Goal: Task Accomplishment & Management: Use online tool/utility

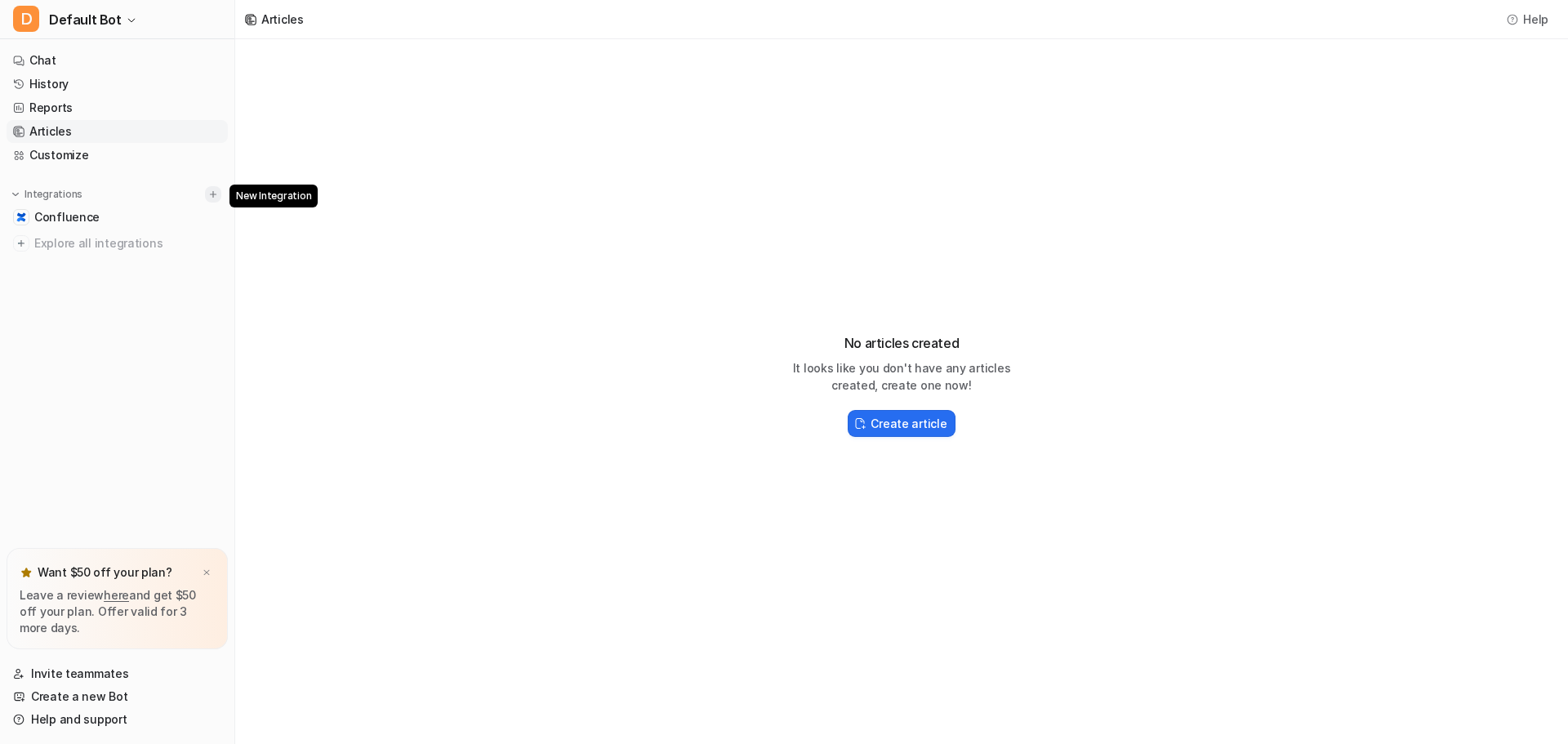
click at [206, 198] on button at bounding box center [213, 195] width 16 height 16
click at [208, 196] on img at bounding box center [213, 195] width 11 height 11
click at [144, 244] on span "Explore all integrations" at bounding box center [128, 244] width 187 height 26
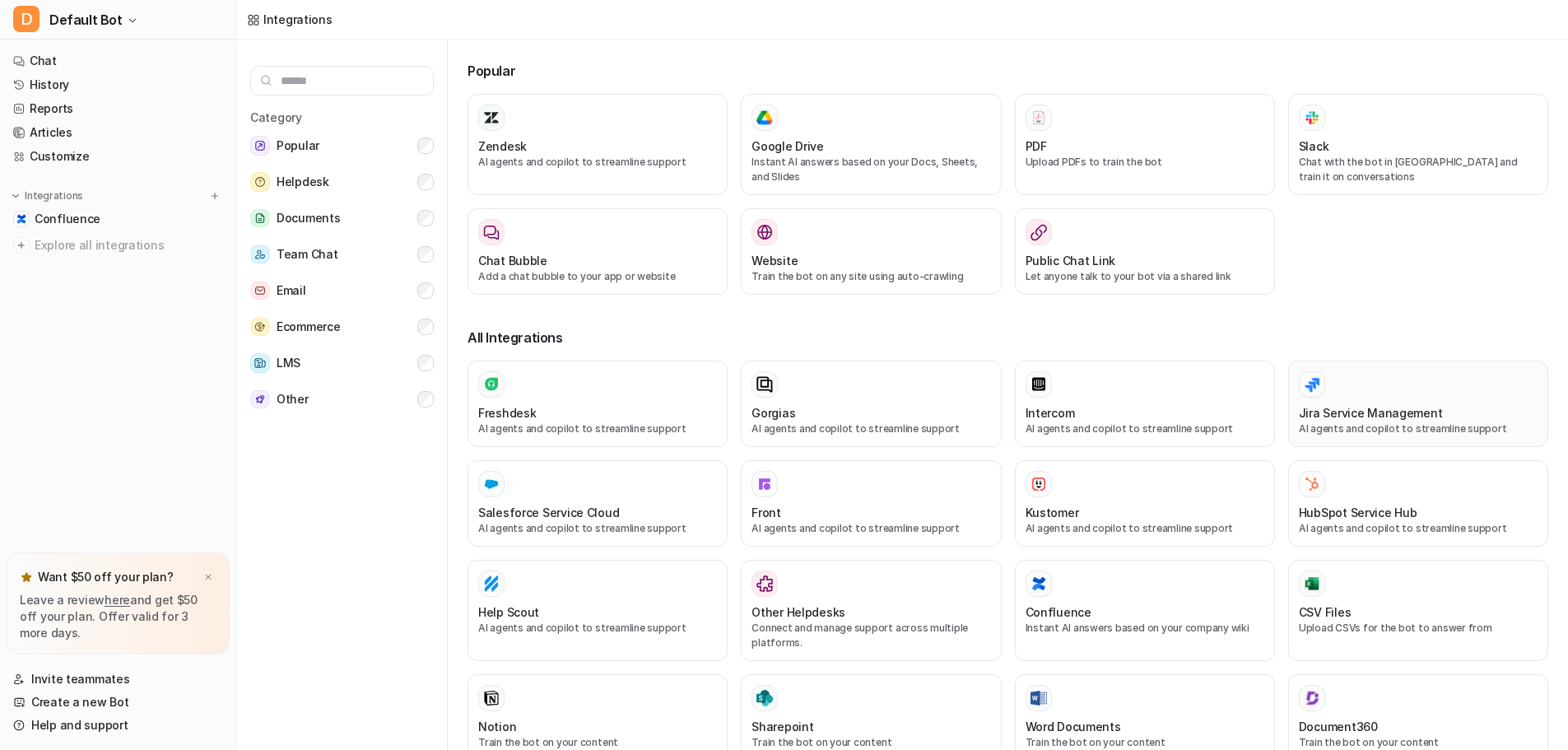
click at [1350, 380] on div at bounding box center [1419, 385] width 239 height 26
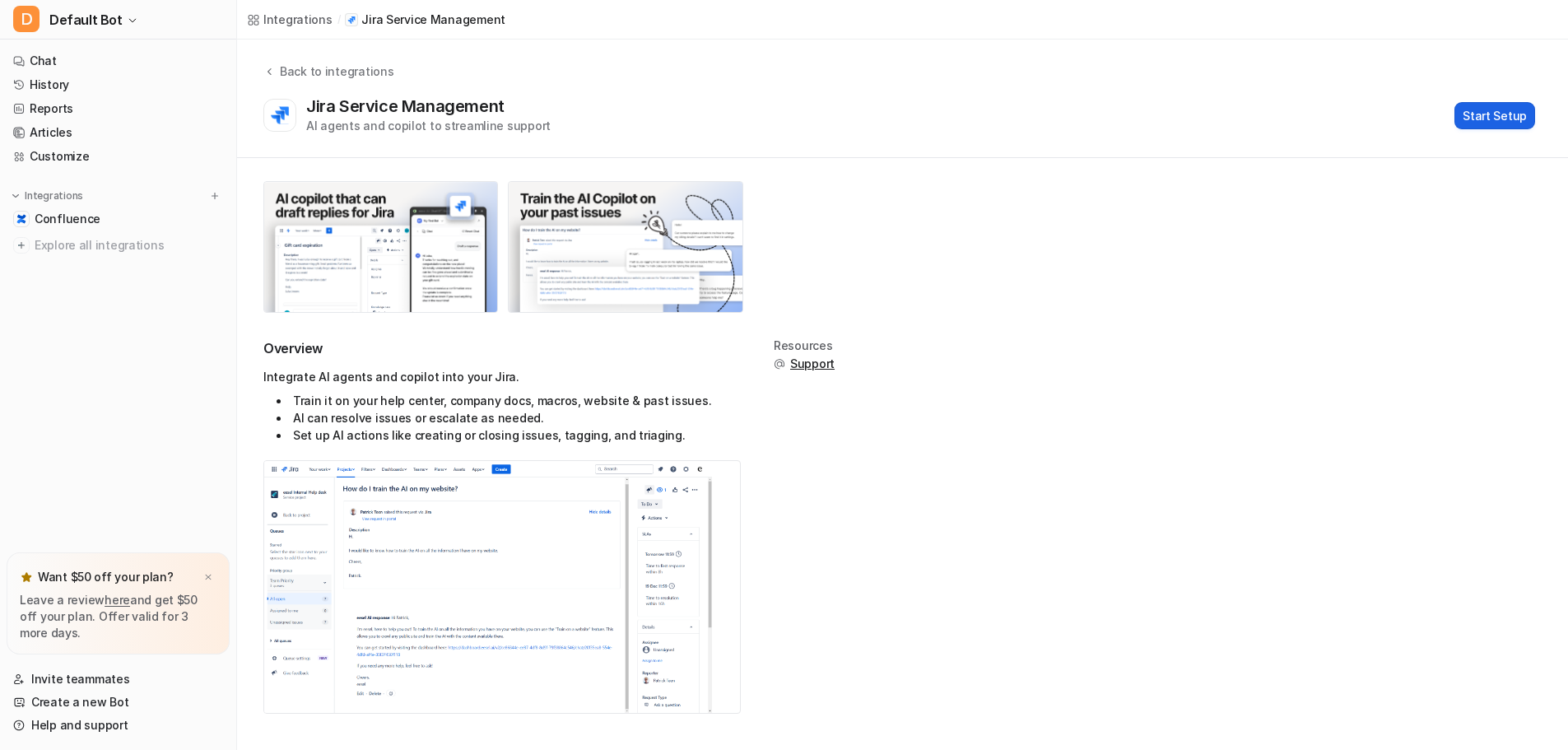
click at [1516, 118] on button "Start Setup" at bounding box center [1495, 115] width 81 height 27
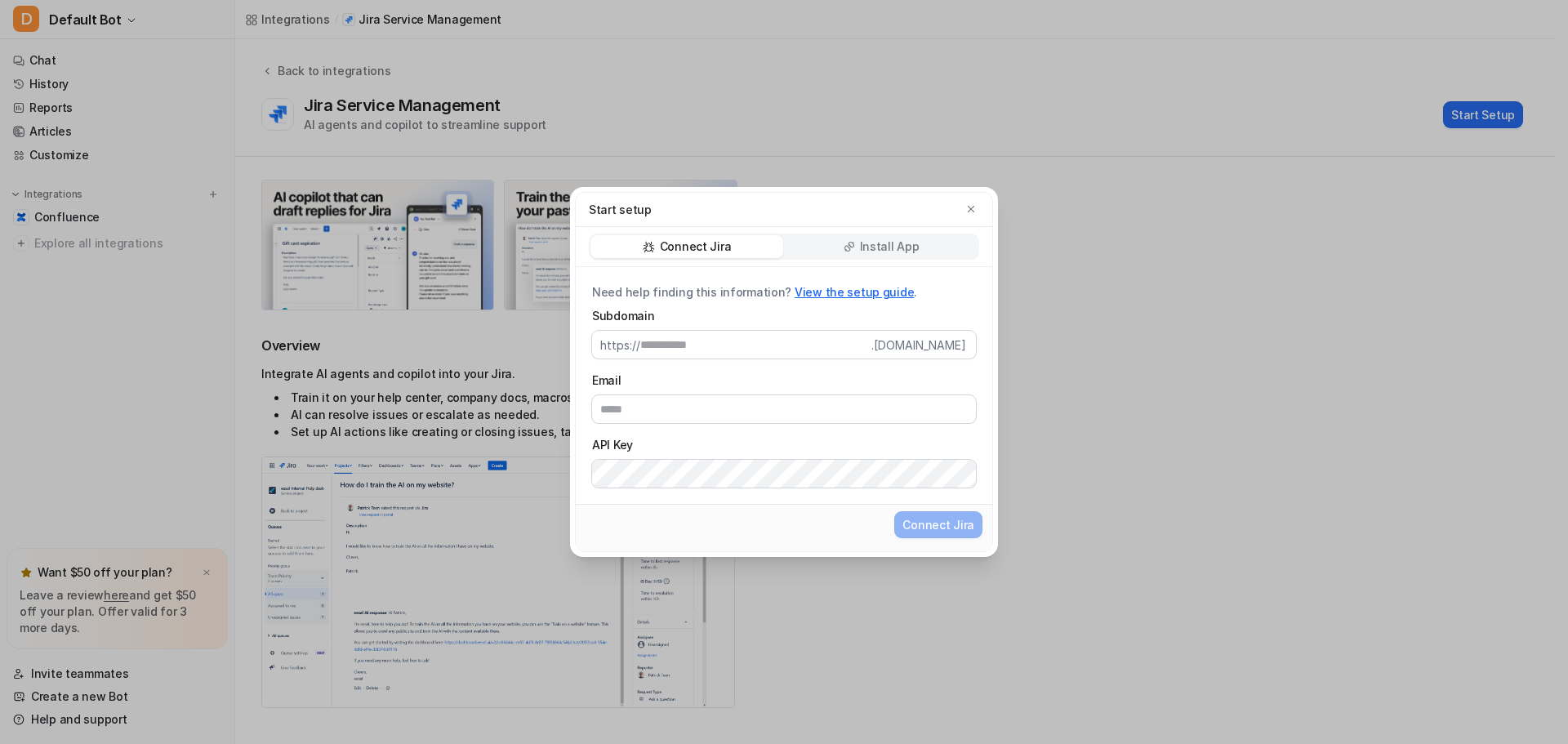
click at [871, 248] on p "Install App" at bounding box center [889, 247] width 60 height 16
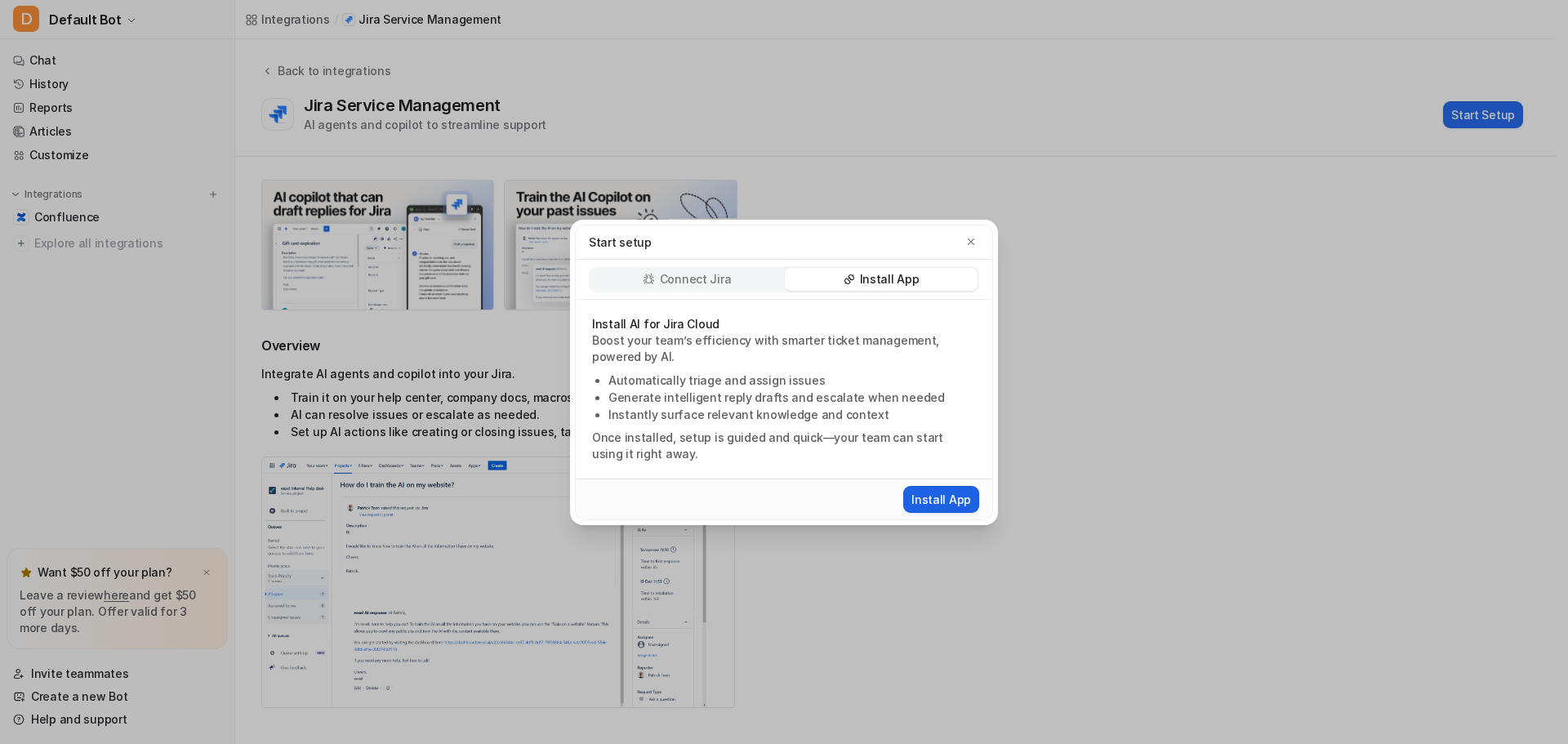
click at [966, 492] on button "Install App" at bounding box center [941, 499] width 76 height 27
